Goal: Obtain resource: Download file/media

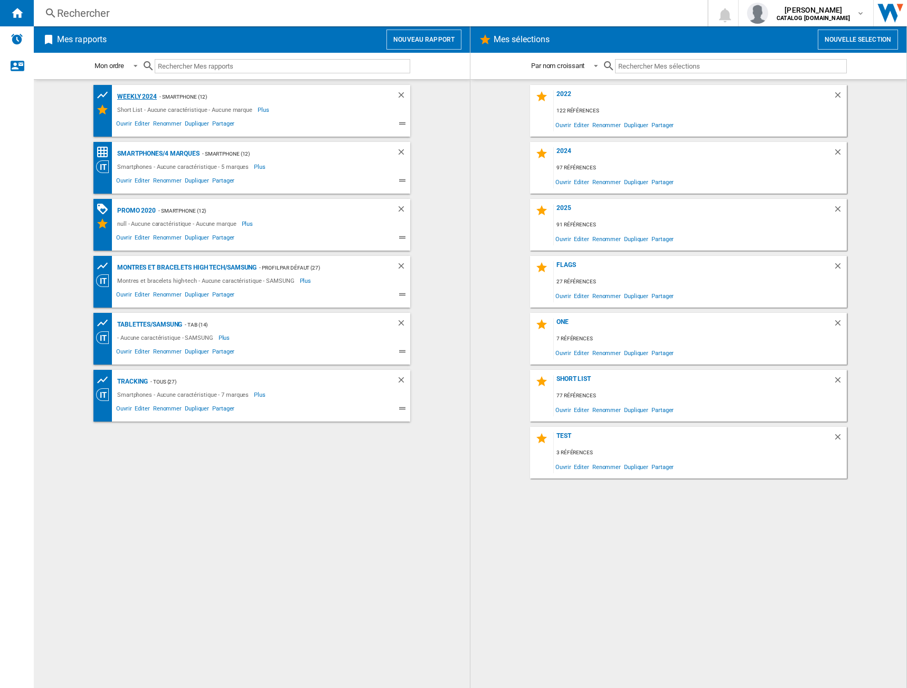
click at [131, 93] on div "Weekly 2024" at bounding box center [136, 96] width 42 height 13
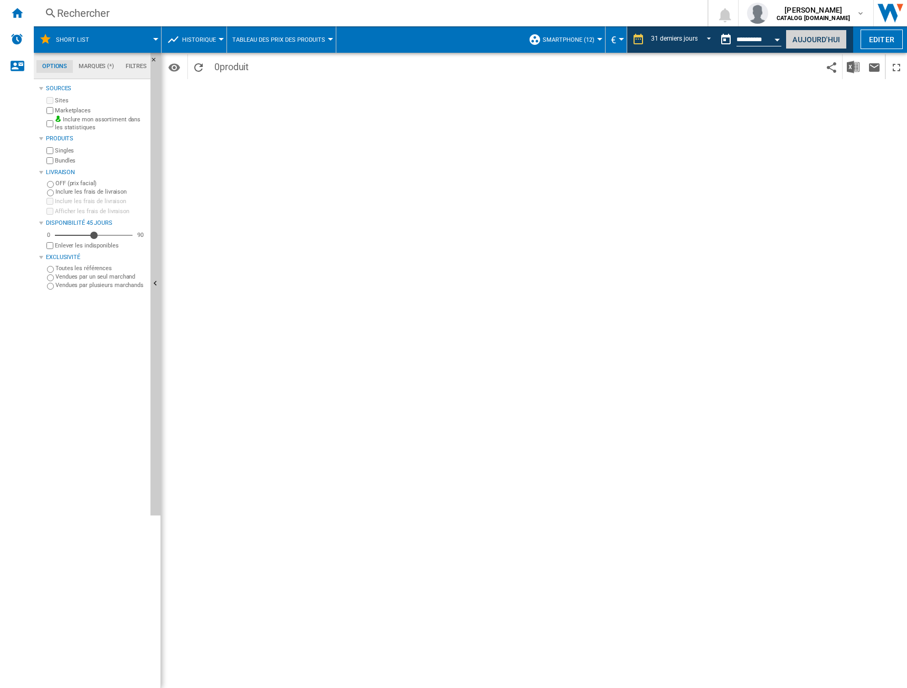
click at [824, 35] on button "Aujourd'hui" at bounding box center [816, 40] width 61 height 20
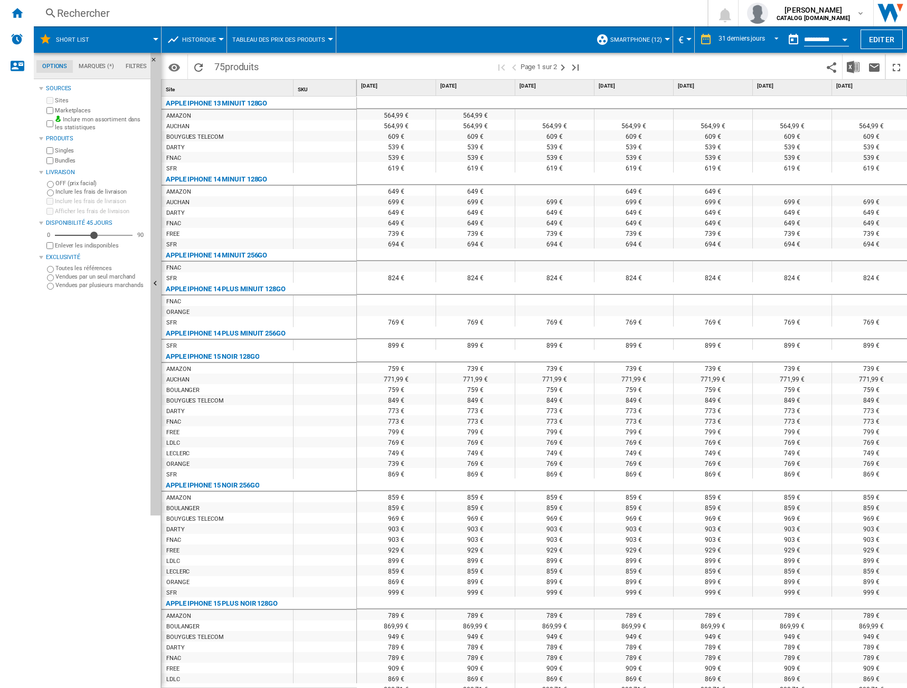
click at [847, 41] on div "Open calendar" at bounding box center [844, 40] width 5 height 3
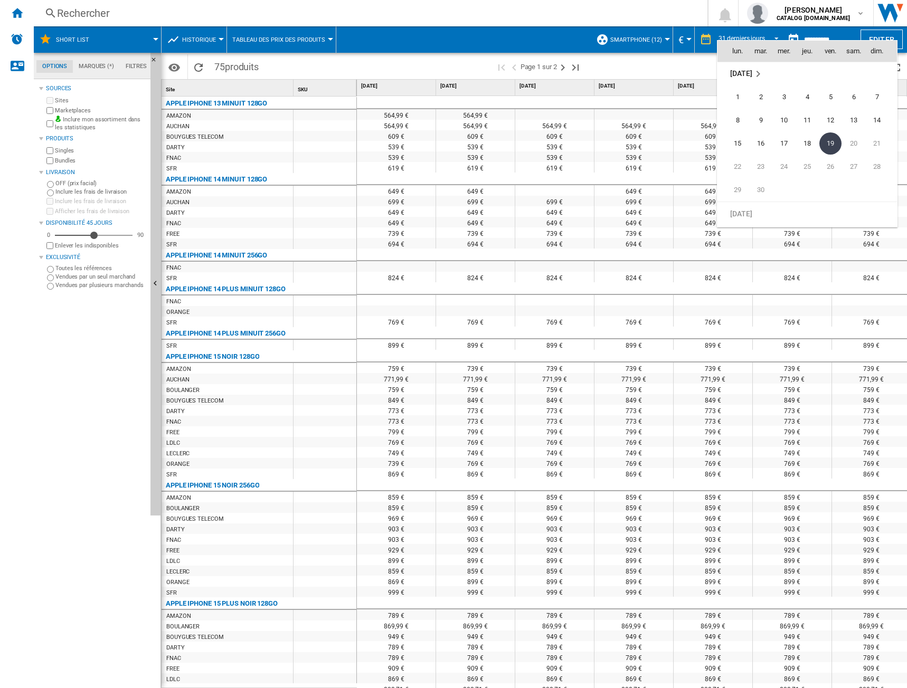
scroll to position [4983, 0]
click at [877, 82] on span "31" at bounding box center [876, 79] width 21 height 21
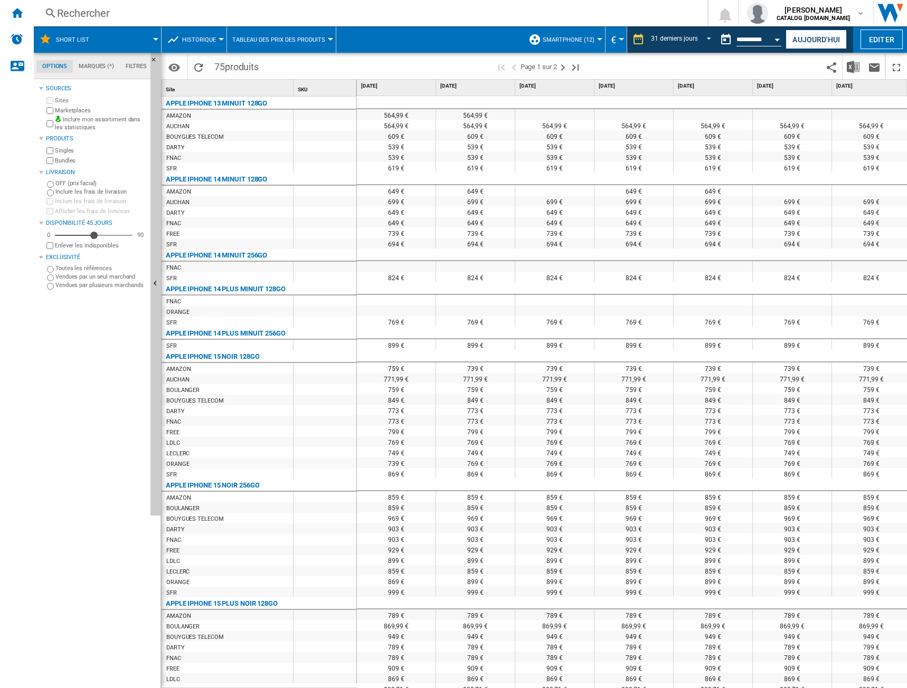
type input "**********"
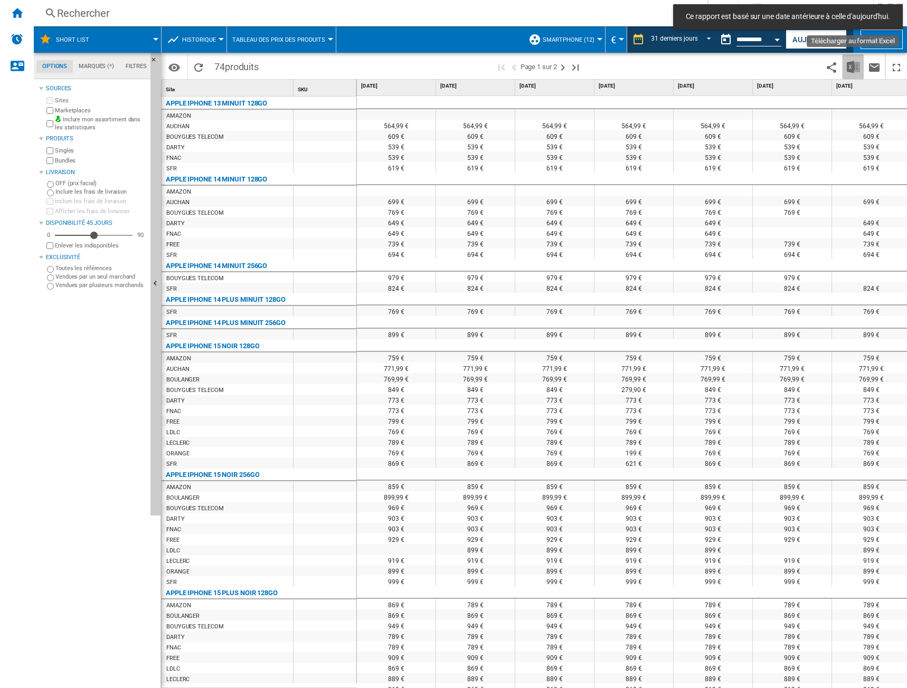
click at [856, 67] on img "Télécharger au format Excel" at bounding box center [853, 67] width 13 height 13
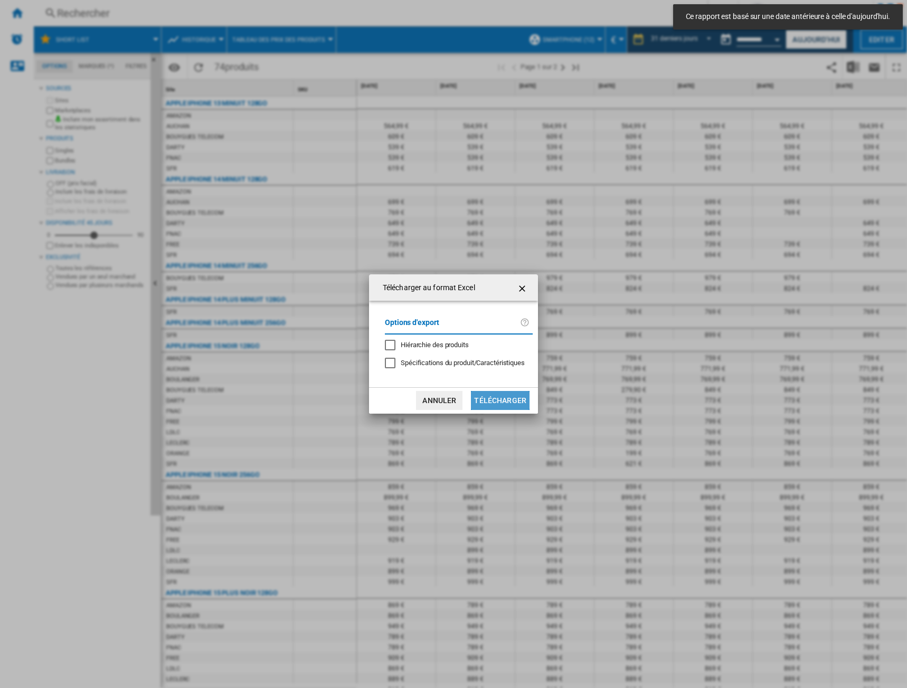
click at [491, 393] on button "Télécharger" at bounding box center [500, 400] width 59 height 19
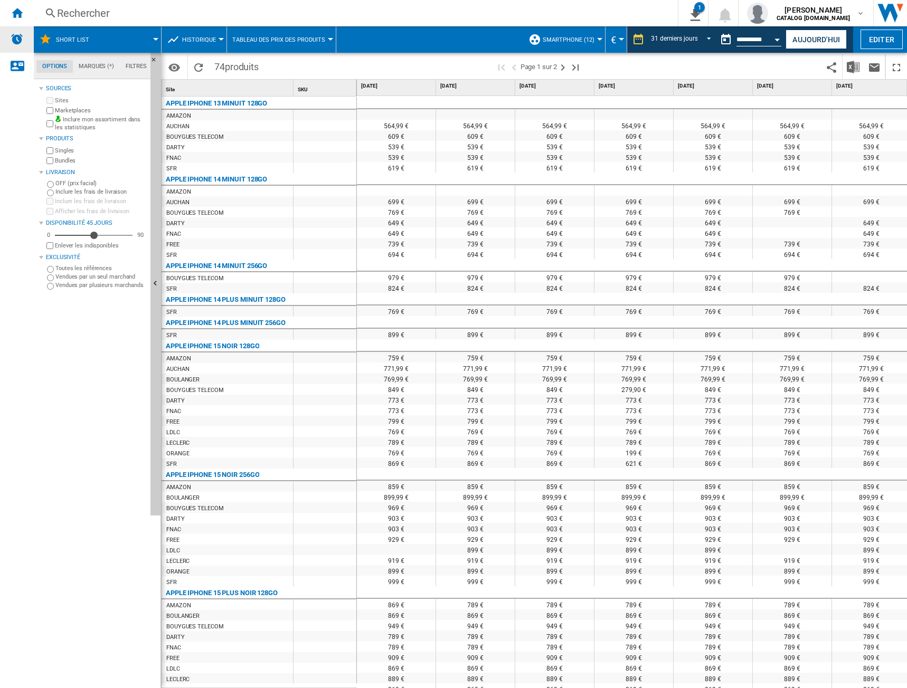
drag, startPoint x: 21, startPoint y: 21, endPoint x: 30, endPoint y: 29, distance: 12.0
click at [21, 21] on div "Accueil" at bounding box center [17, 13] width 34 height 26
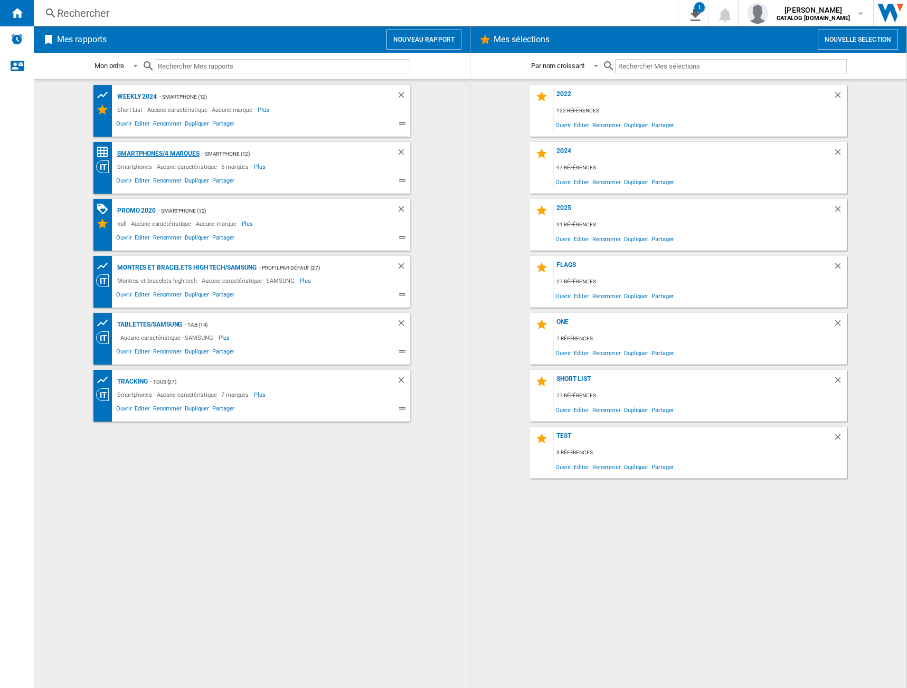
click at [159, 153] on div "Smartphones/4 marques" at bounding box center [157, 153] width 85 height 13
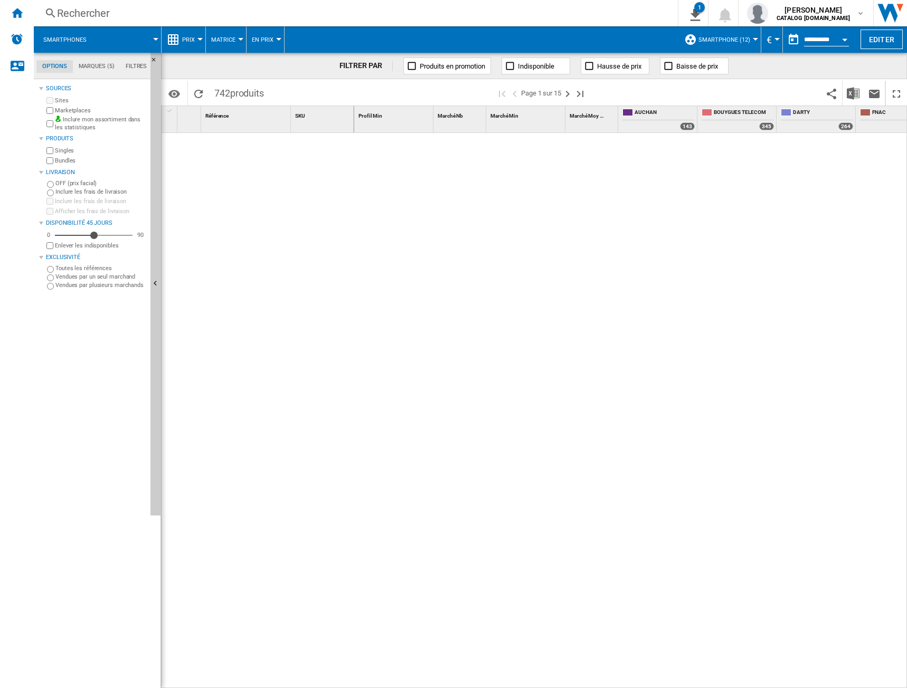
click at [192, 39] on span "Prix" at bounding box center [188, 39] width 13 height 7
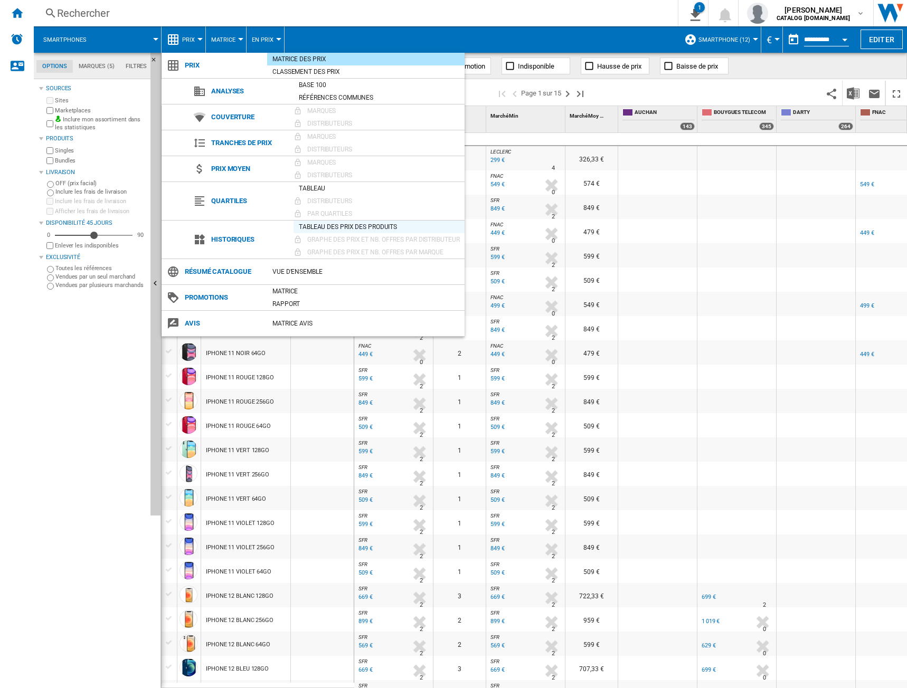
click at [334, 227] on div "Tableau des prix des produits" at bounding box center [379, 227] width 171 height 11
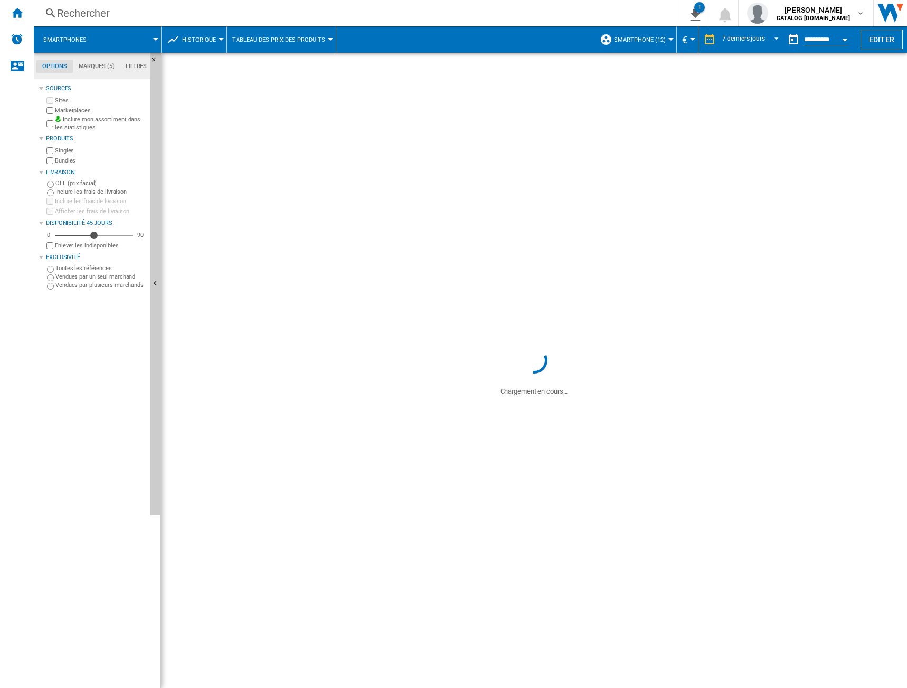
click at [844, 40] on div "Open calendar" at bounding box center [844, 40] width 5 height 3
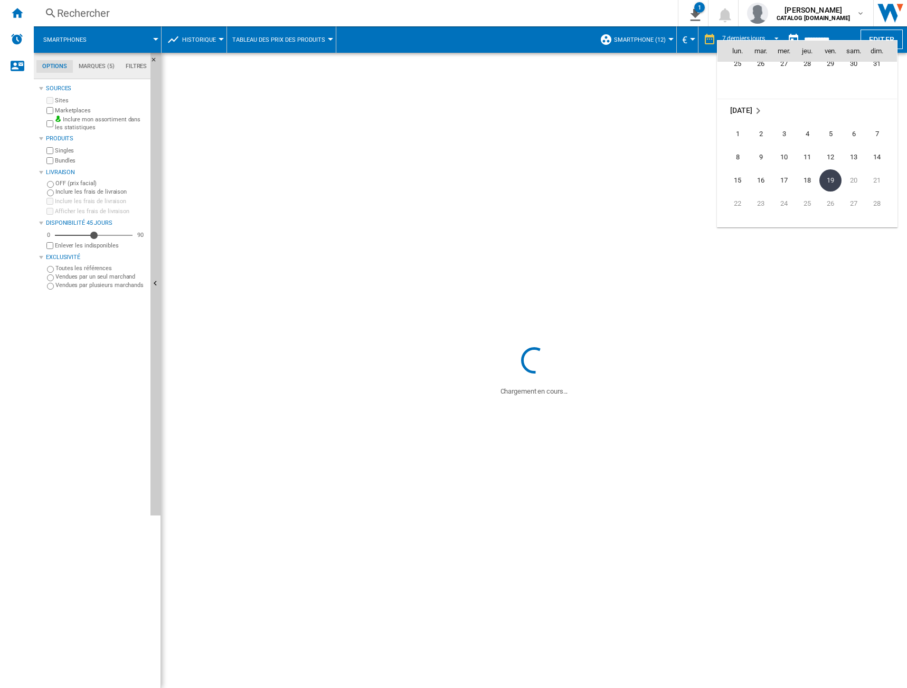
scroll to position [4983, 0]
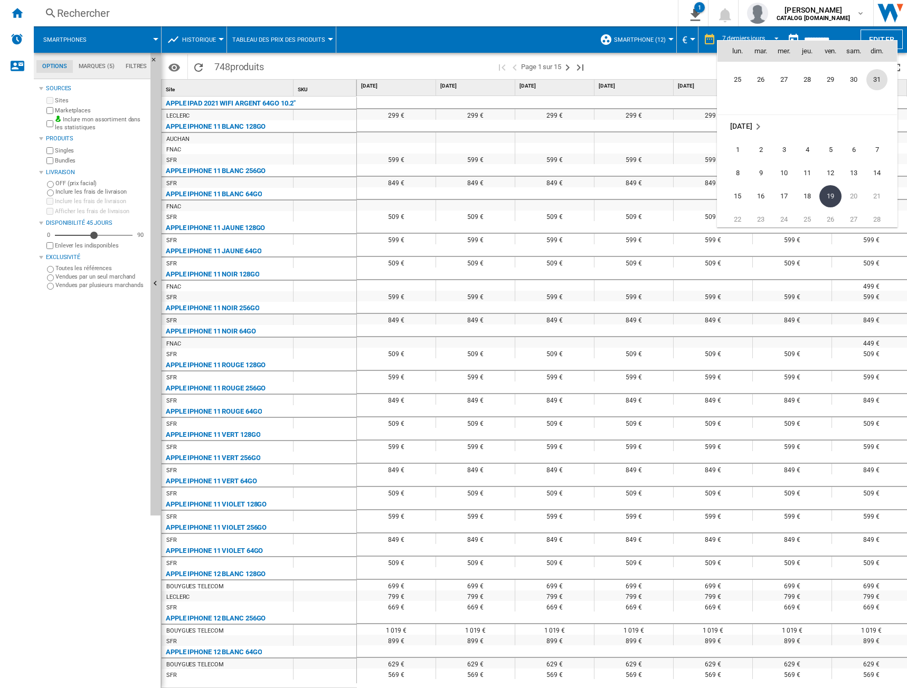
click at [874, 81] on span "31" at bounding box center [876, 79] width 21 height 21
type input "**********"
